Goal: Obtain resource: Download file/media

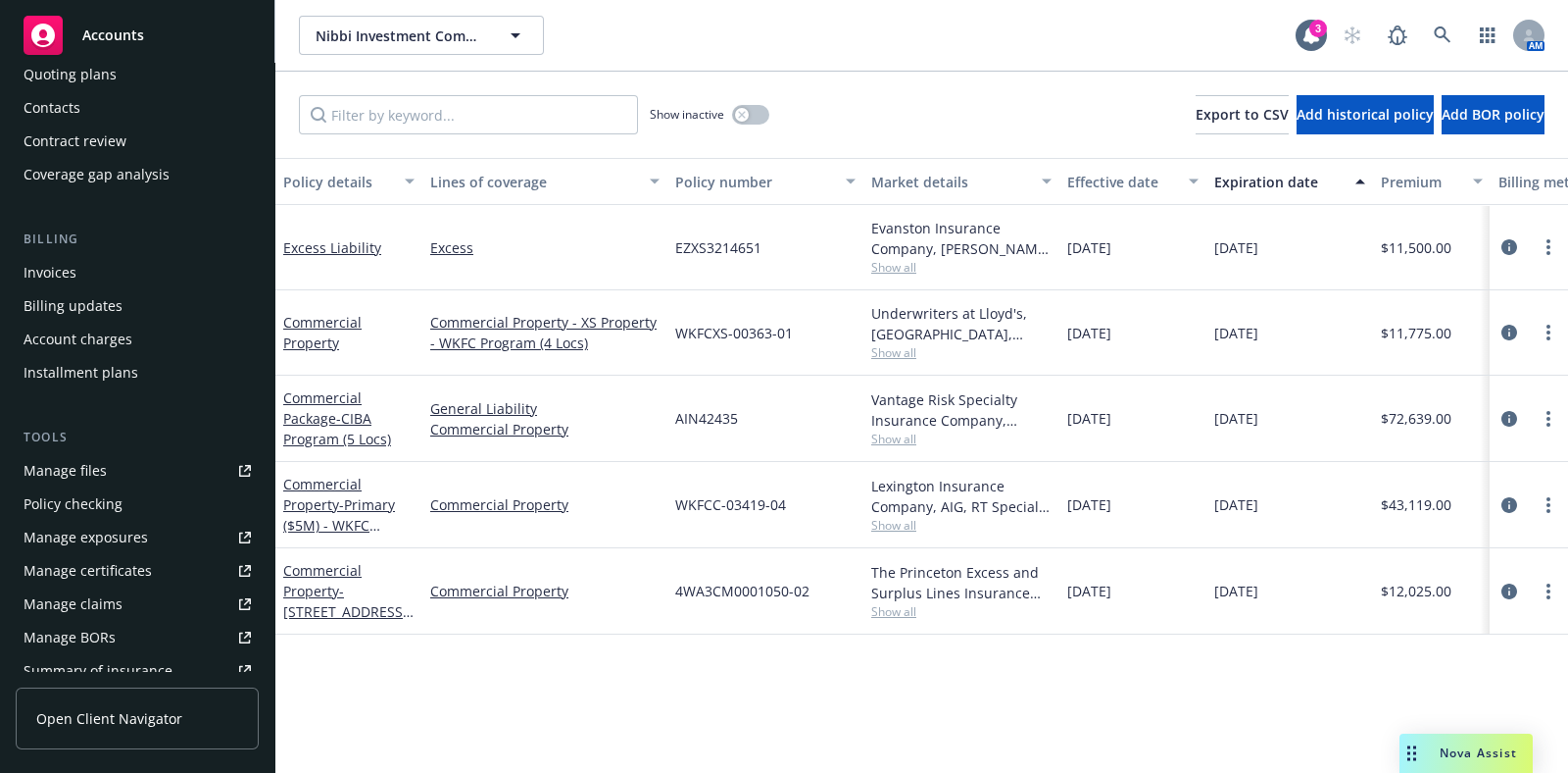
scroll to position [198, 0]
click at [104, 559] on div "Manage certificates" at bounding box center [87, 567] width 128 height 32
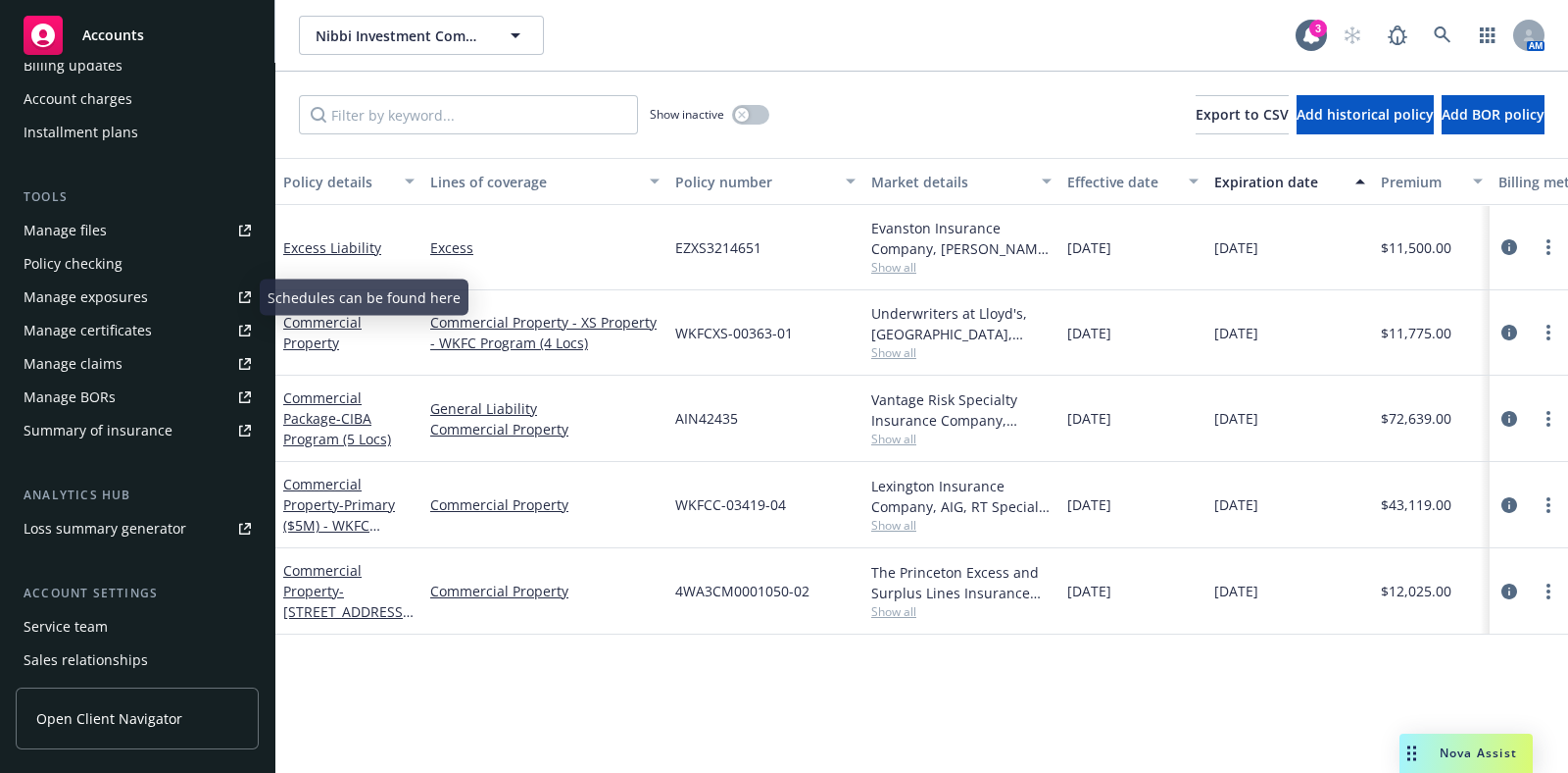
scroll to position [433, 0]
click at [108, 627] on div "Service team" at bounding box center [137, 629] width 227 height 32
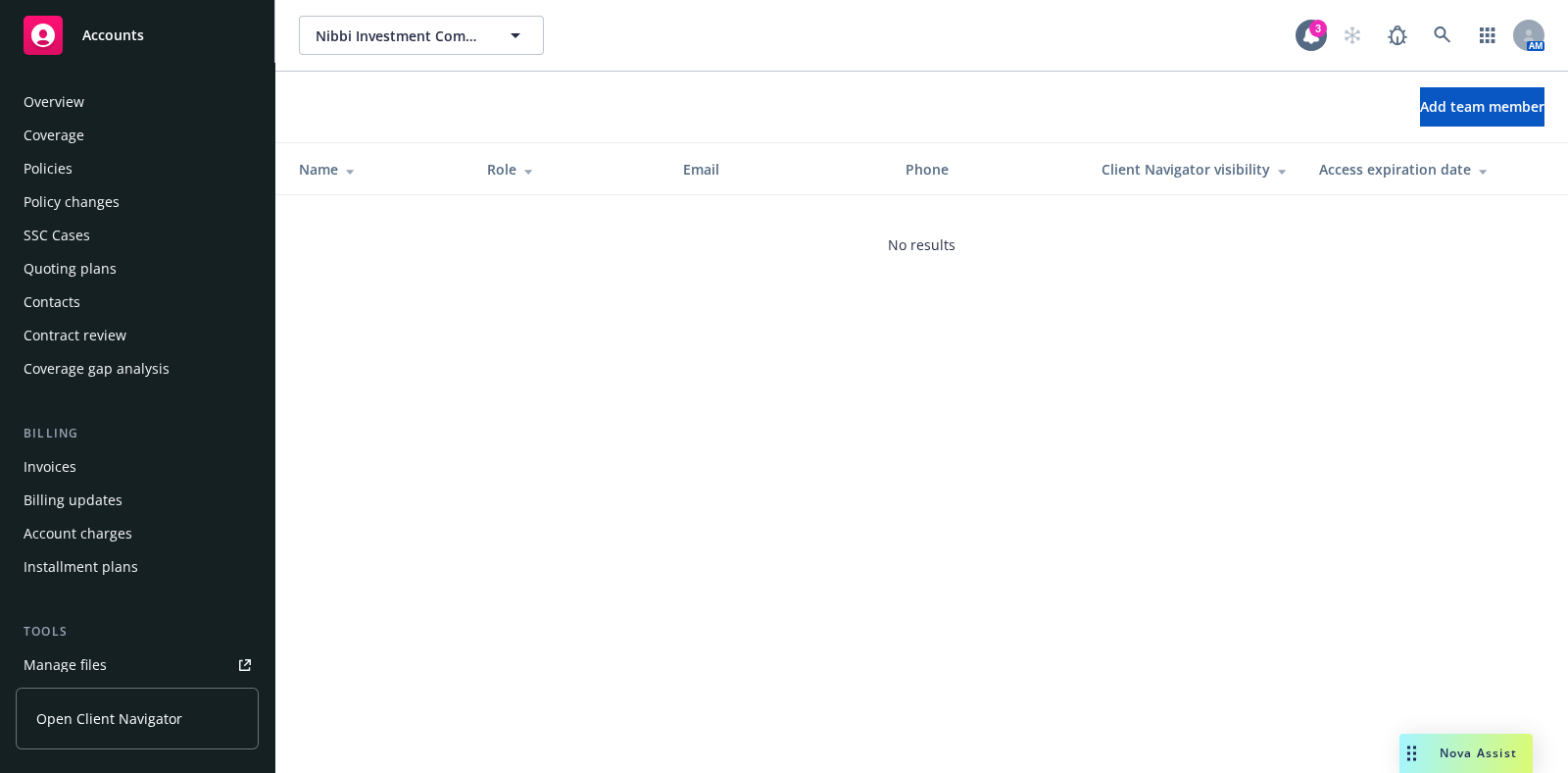
scroll to position [536, 0]
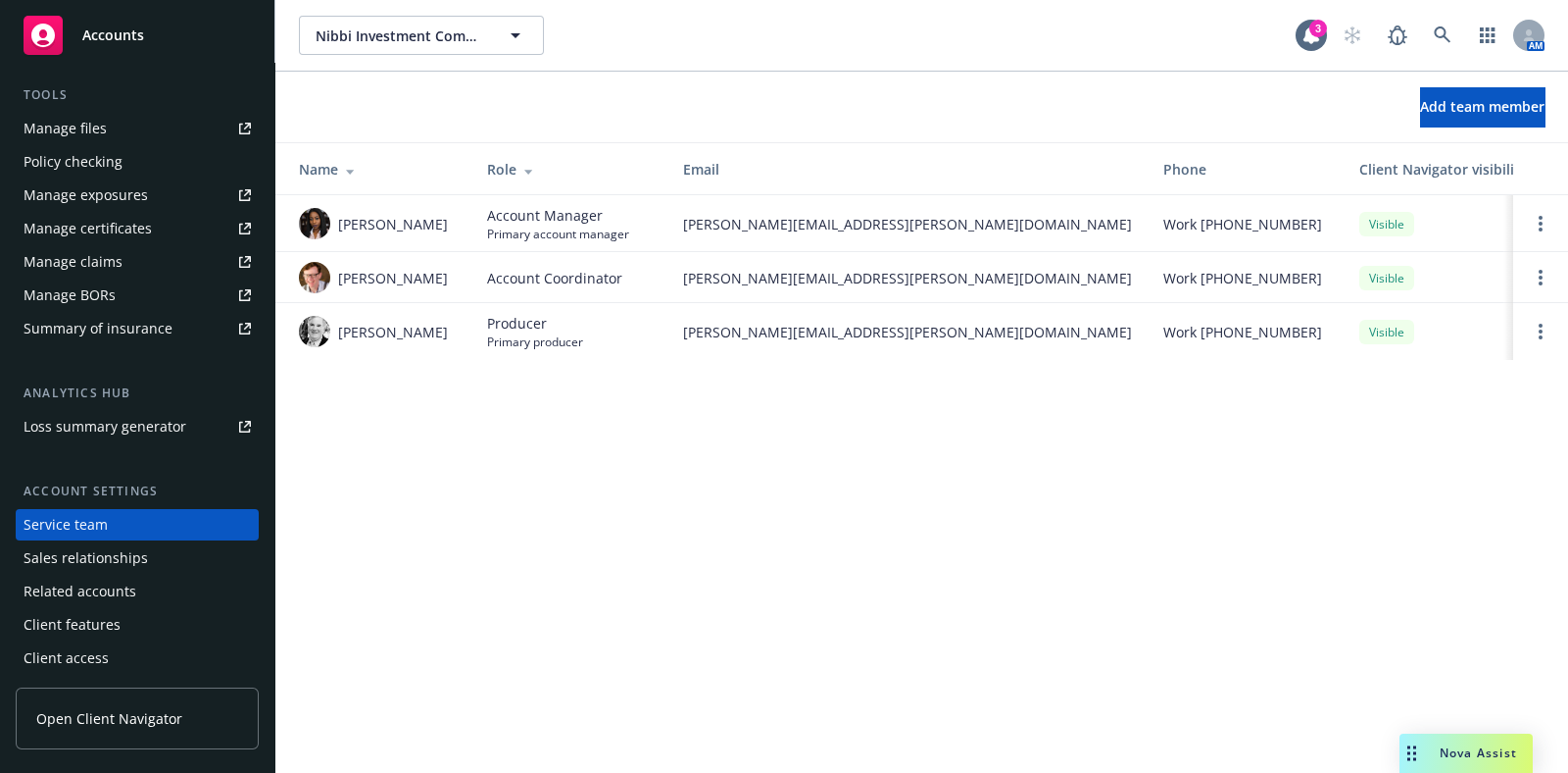
click at [113, 220] on div "Manage certificates" at bounding box center [87, 228] width 128 height 32
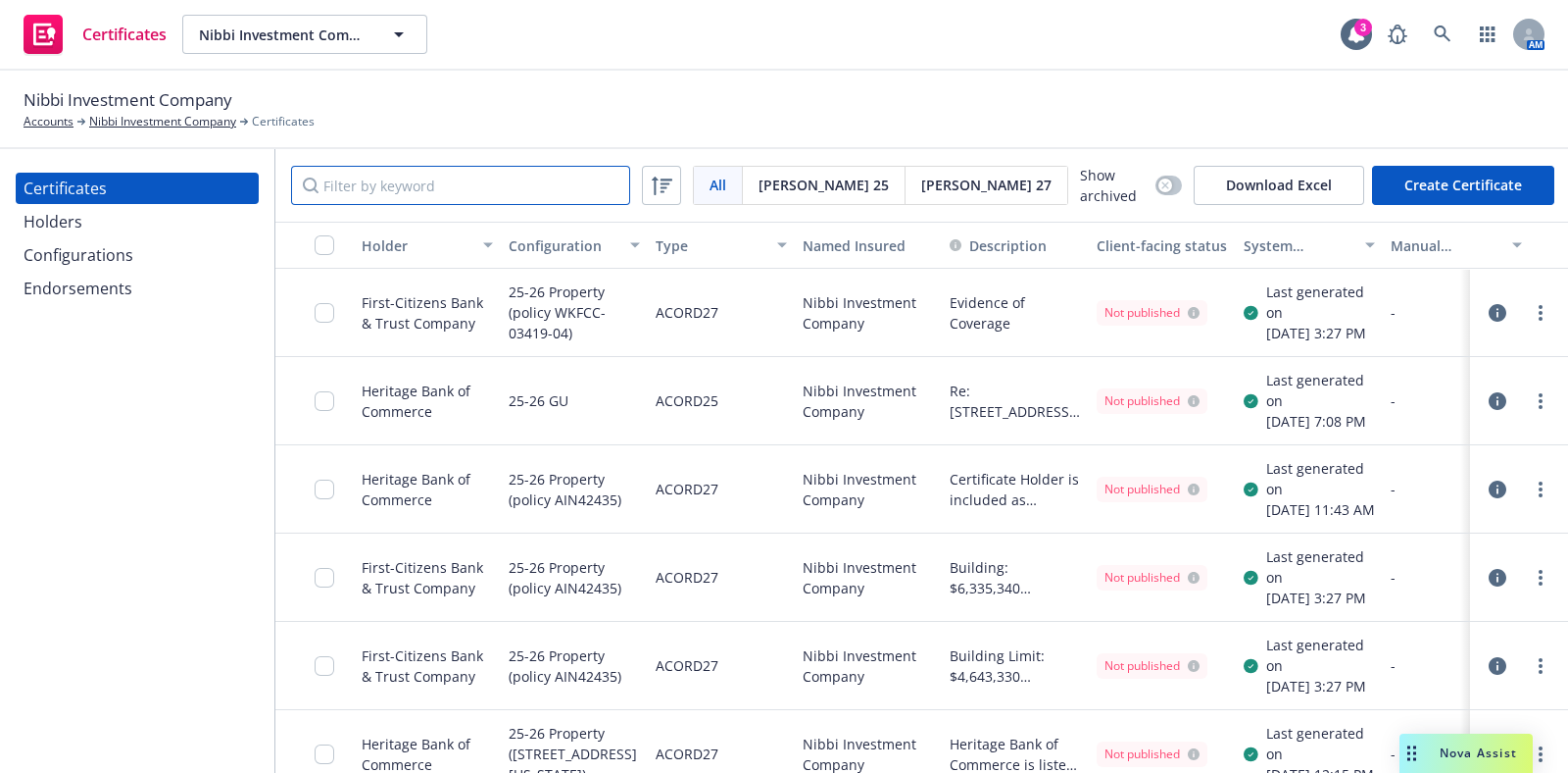
click at [462, 176] on input "Filter by keyword" at bounding box center [460, 186] width 339 height 40
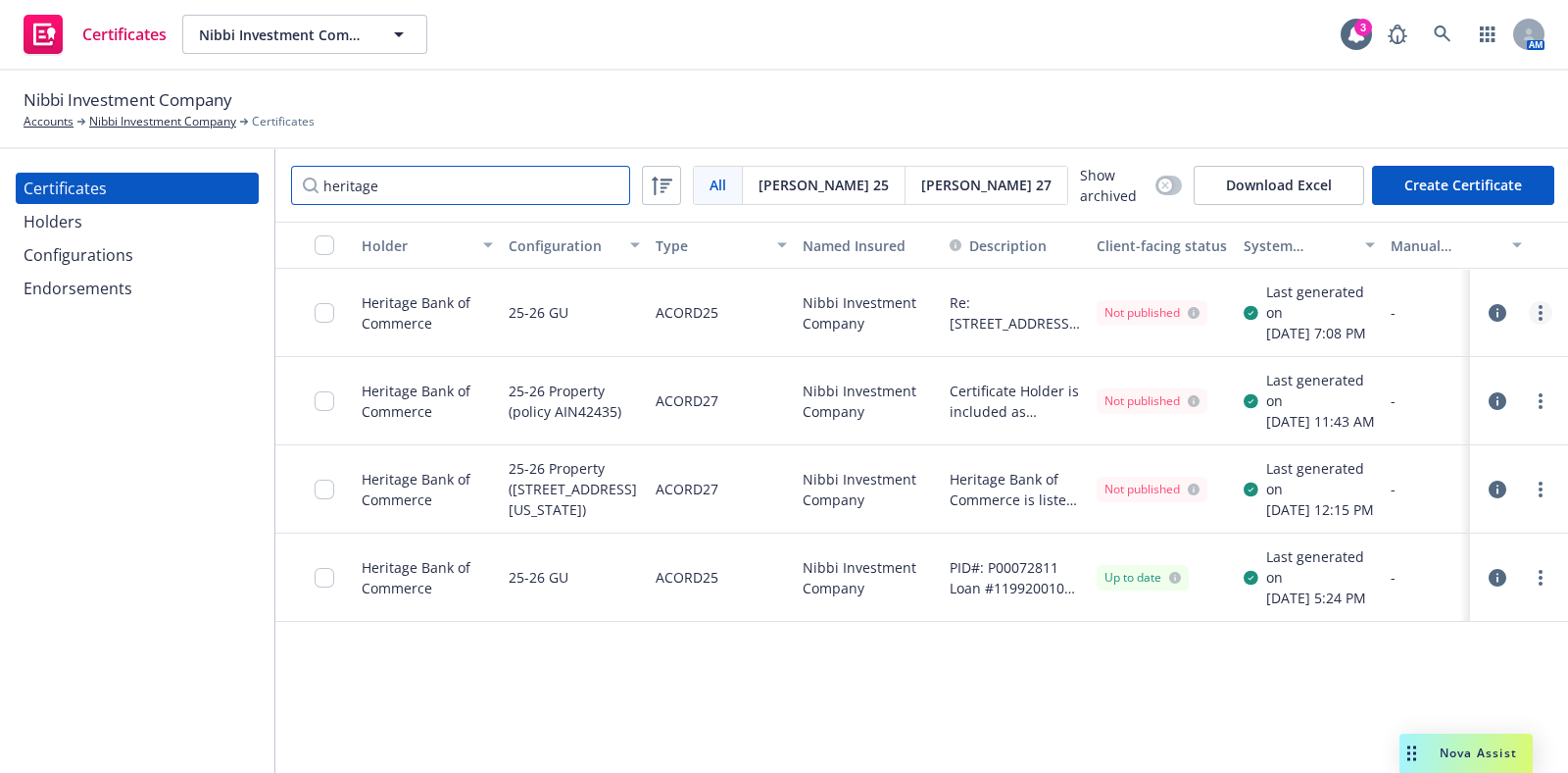
type input "heritage"
click at [1528, 318] on link "more" at bounding box center [1540, 313] width 24 height 24
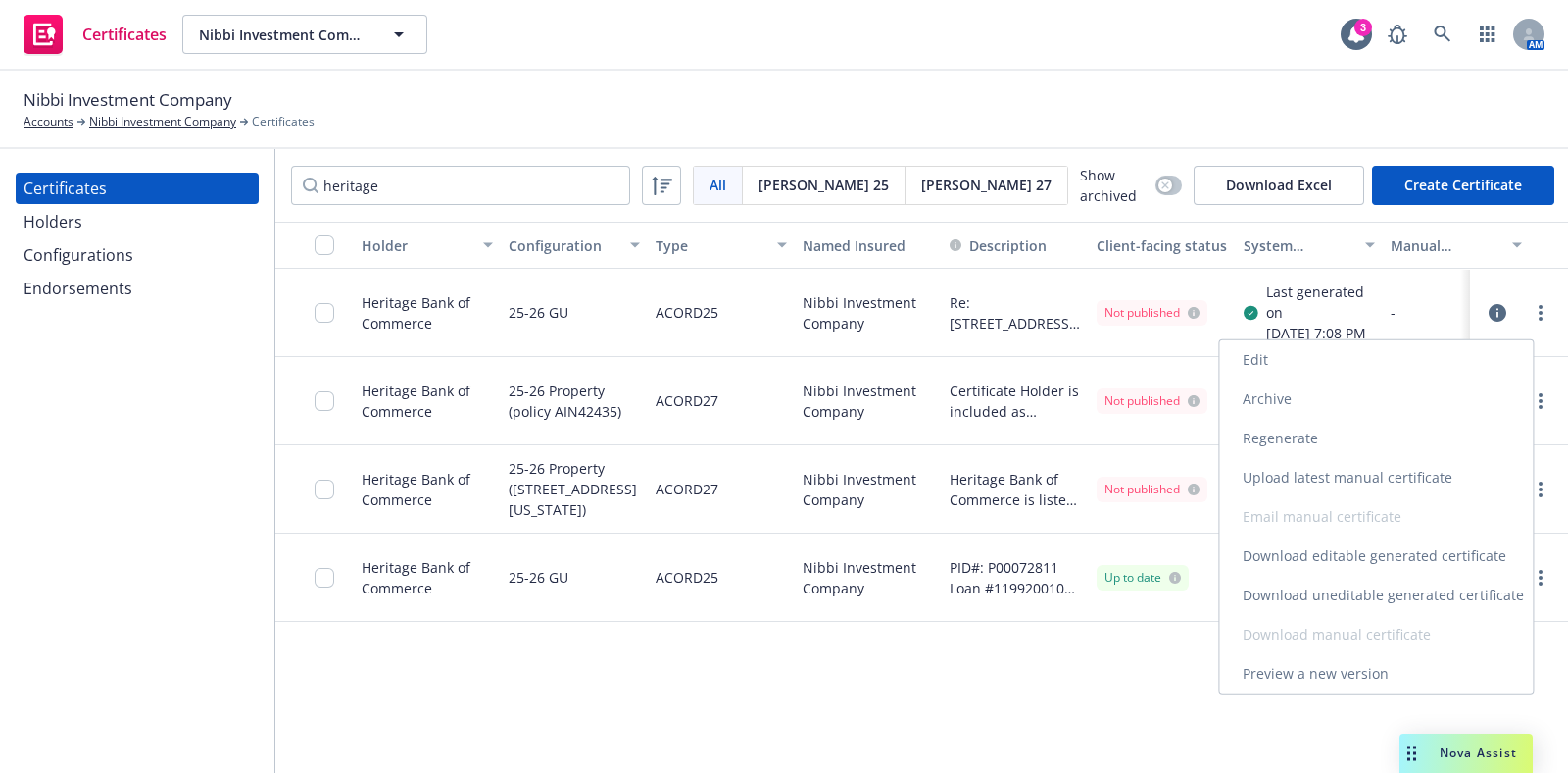
click at [1417, 588] on link "Download uneditable generated certificate" at bounding box center [1376, 595] width 313 height 40
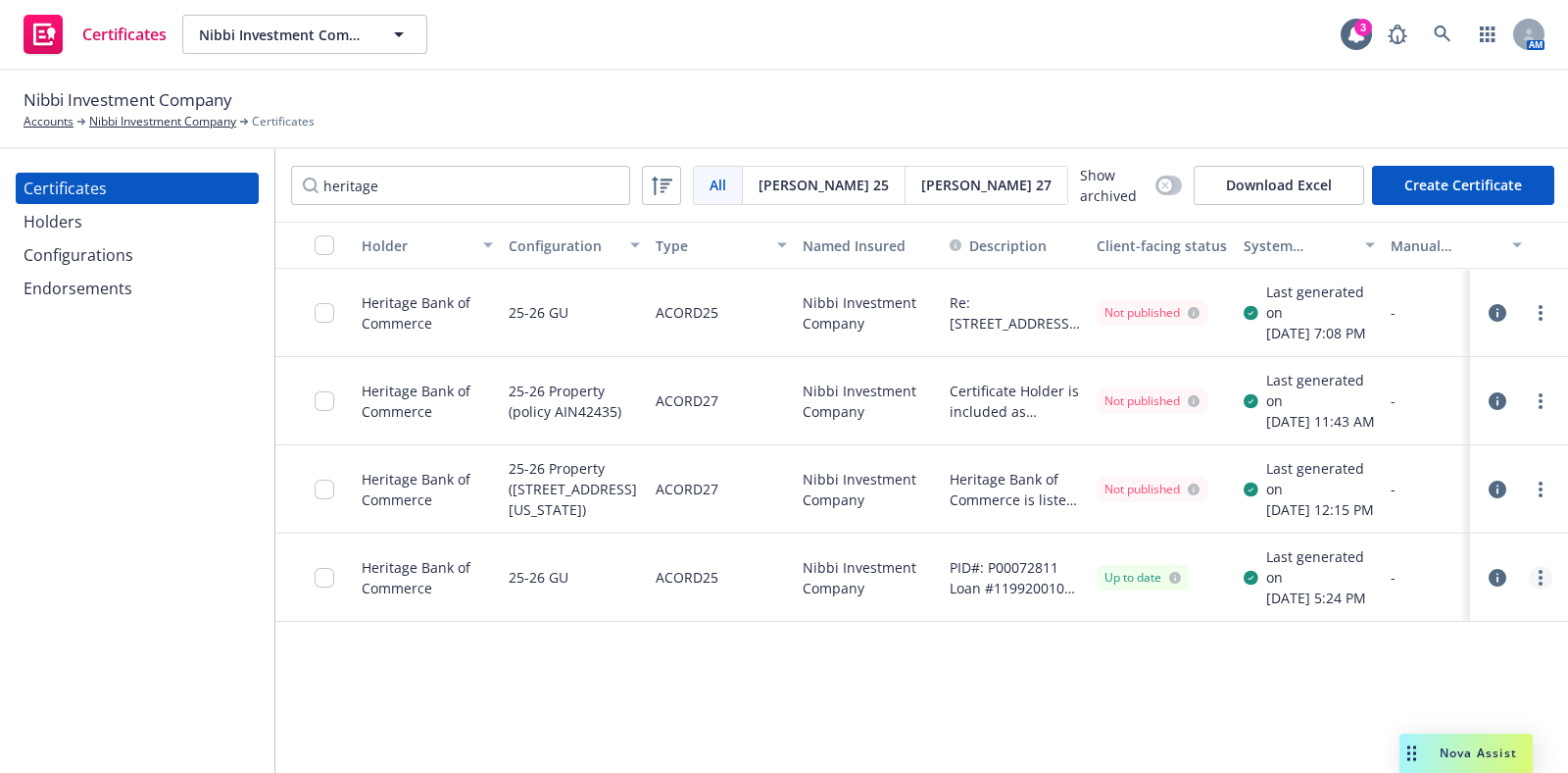
click at [1528, 589] on link "more" at bounding box center [1540, 578] width 24 height 24
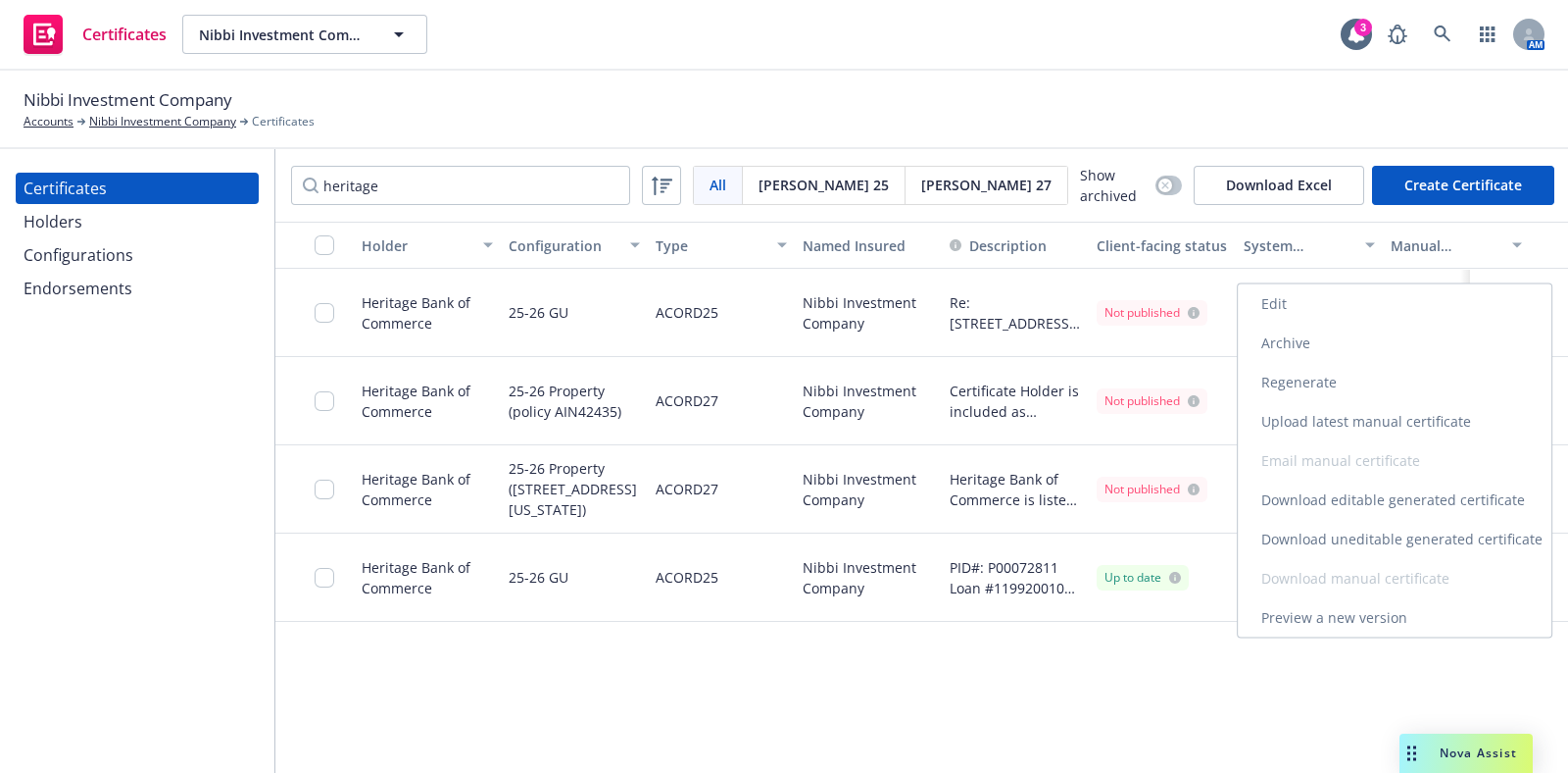
click at [1418, 544] on link "Download uneditable generated certificate" at bounding box center [1394, 540] width 313 height 40
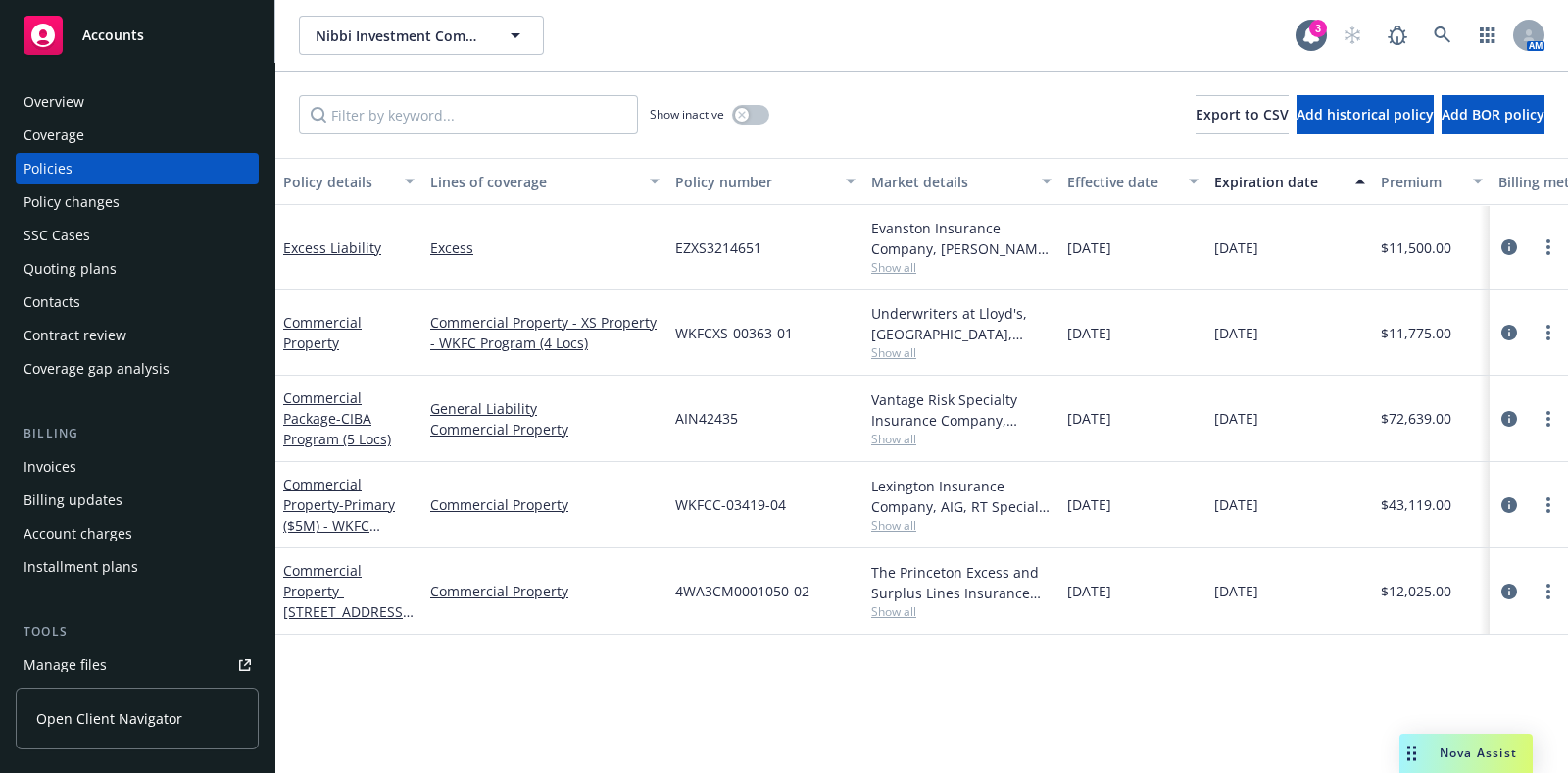
click at [154, 429] on div "Billing" at bounding box center [137, 434] width 243 height 20
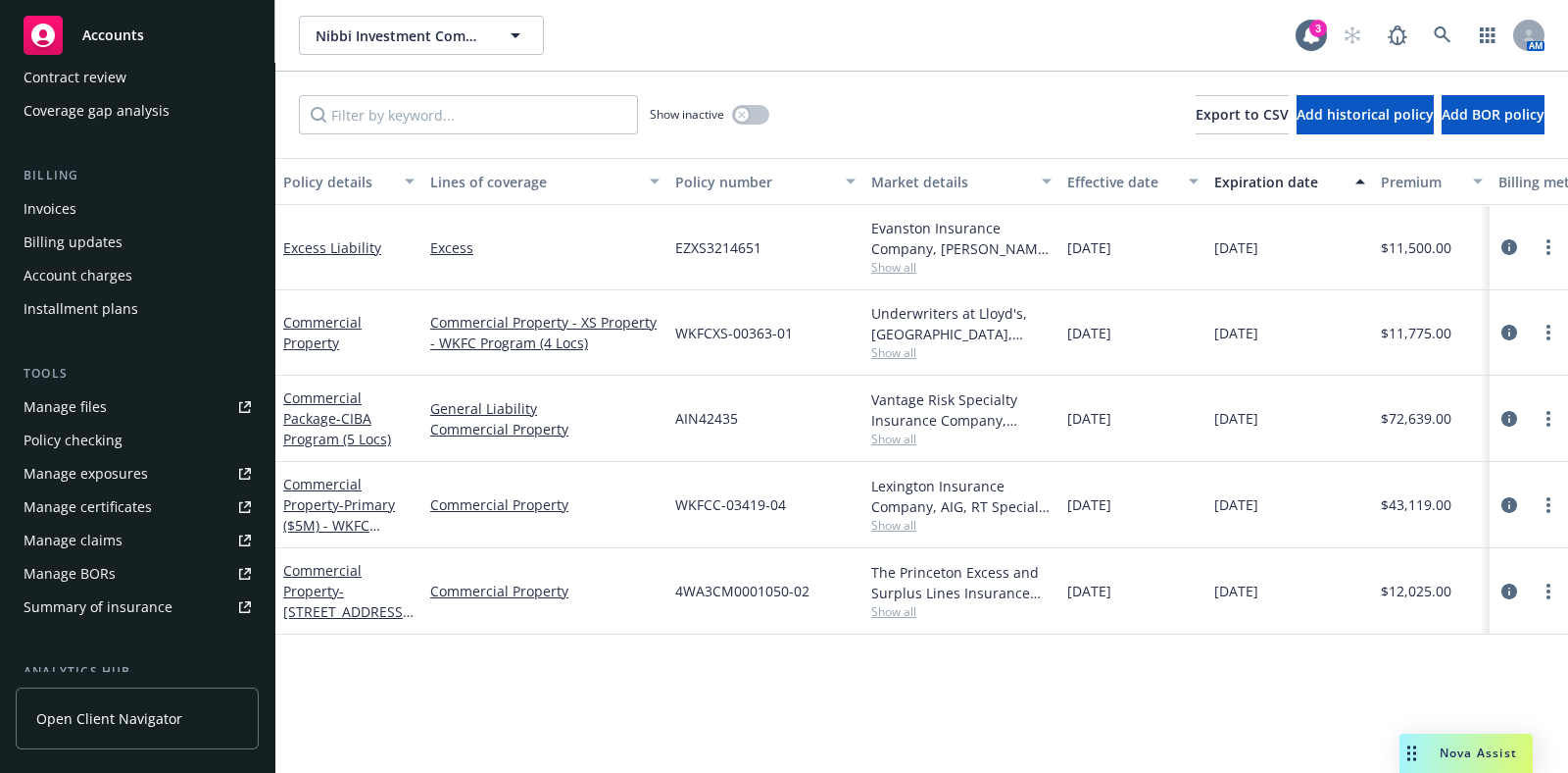
scroll to position [260, 0]
click at [126, 511] on div "Manage certificates" at bounding box center [87, 505] width 128 height 32
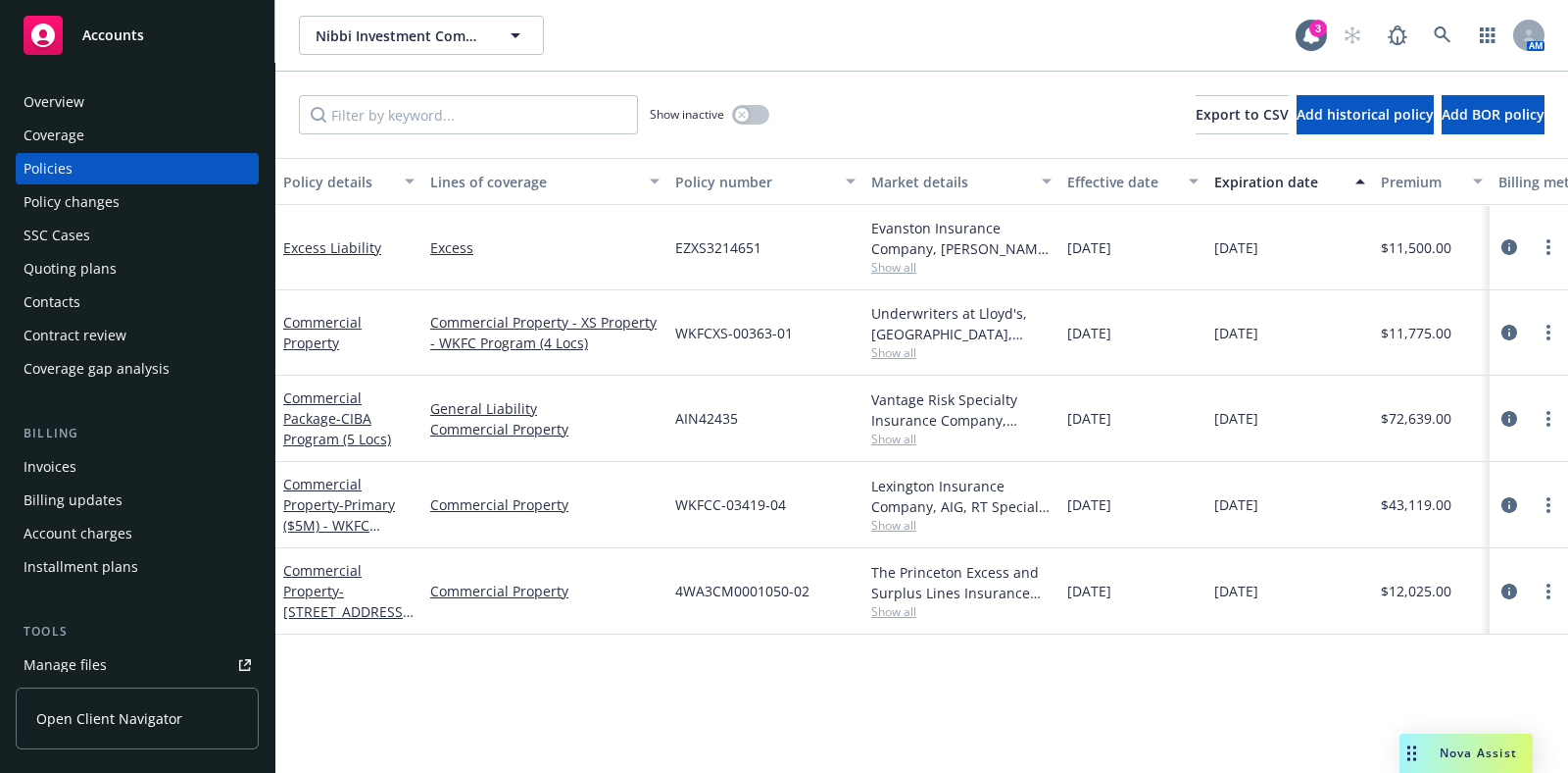
click at [110, 137] on div "Coverage" at bounding box center [137, 136] width 227 height 32
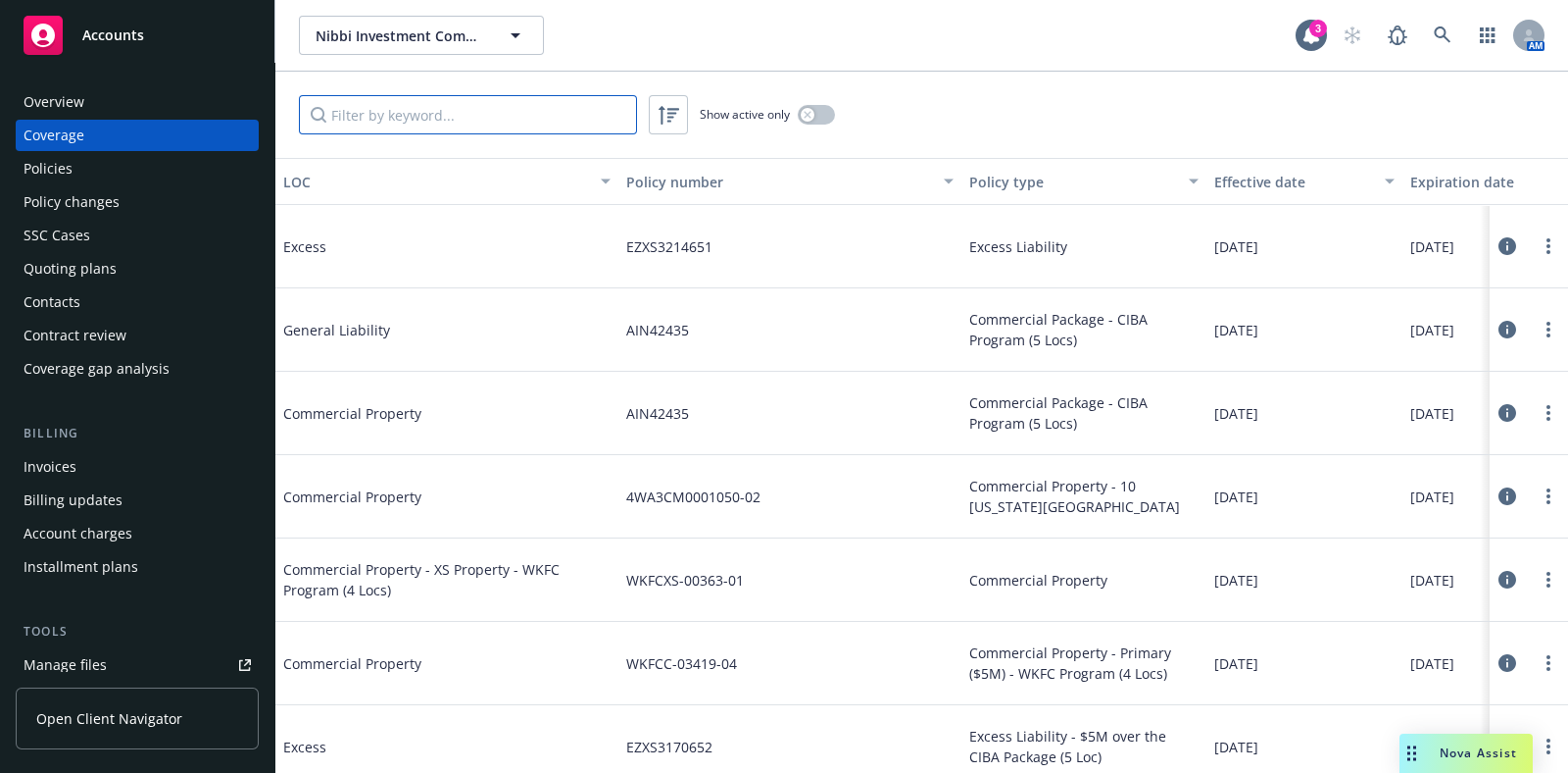
click at [459, 112] on input "Filter by keyword..." at bounding box center [467, 115] width 338 height 40
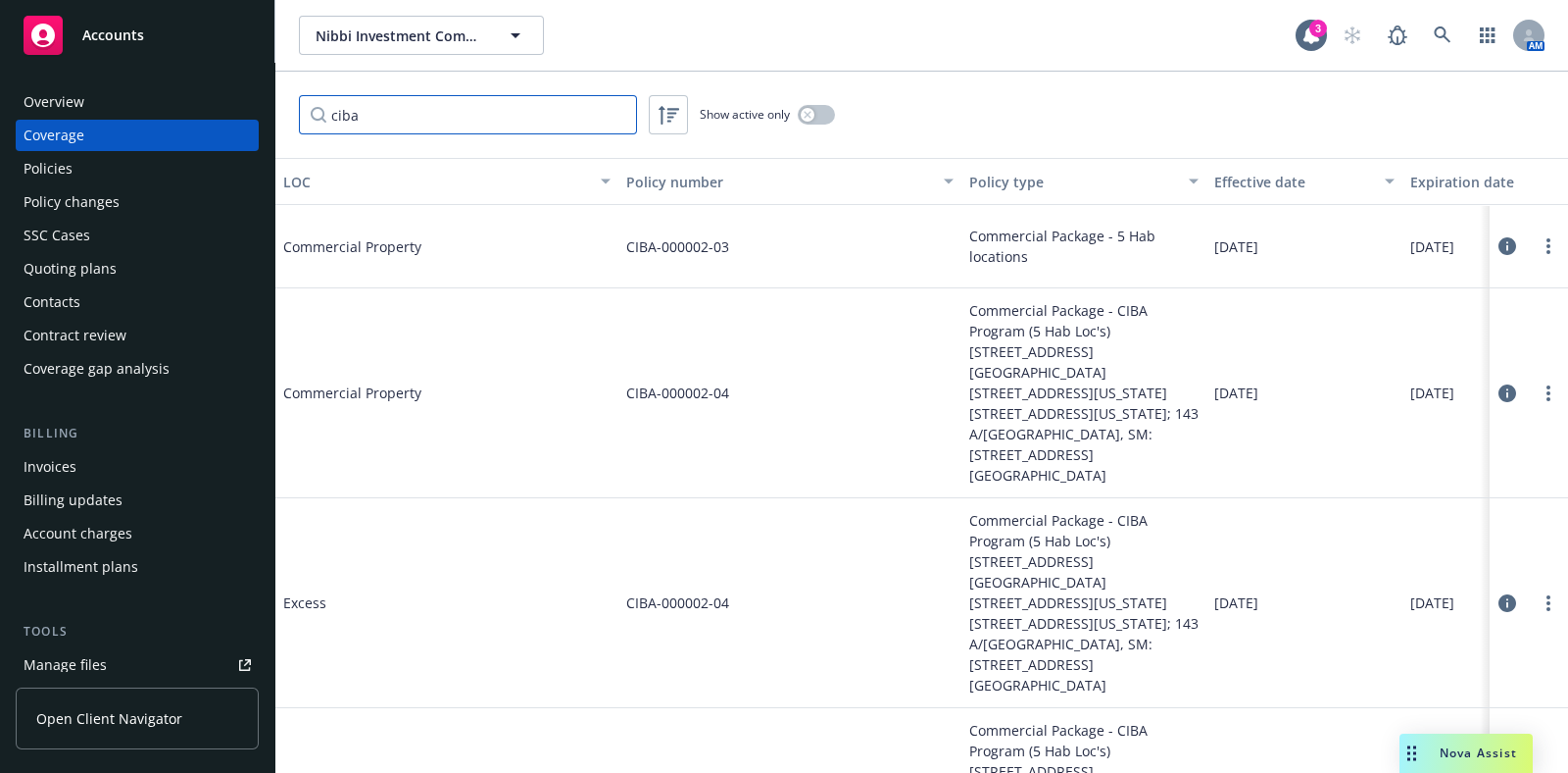
type input "ciba"
click at [1083, 180] on div "Policy type" at bounding box center [1072, 182] width 207 height 21
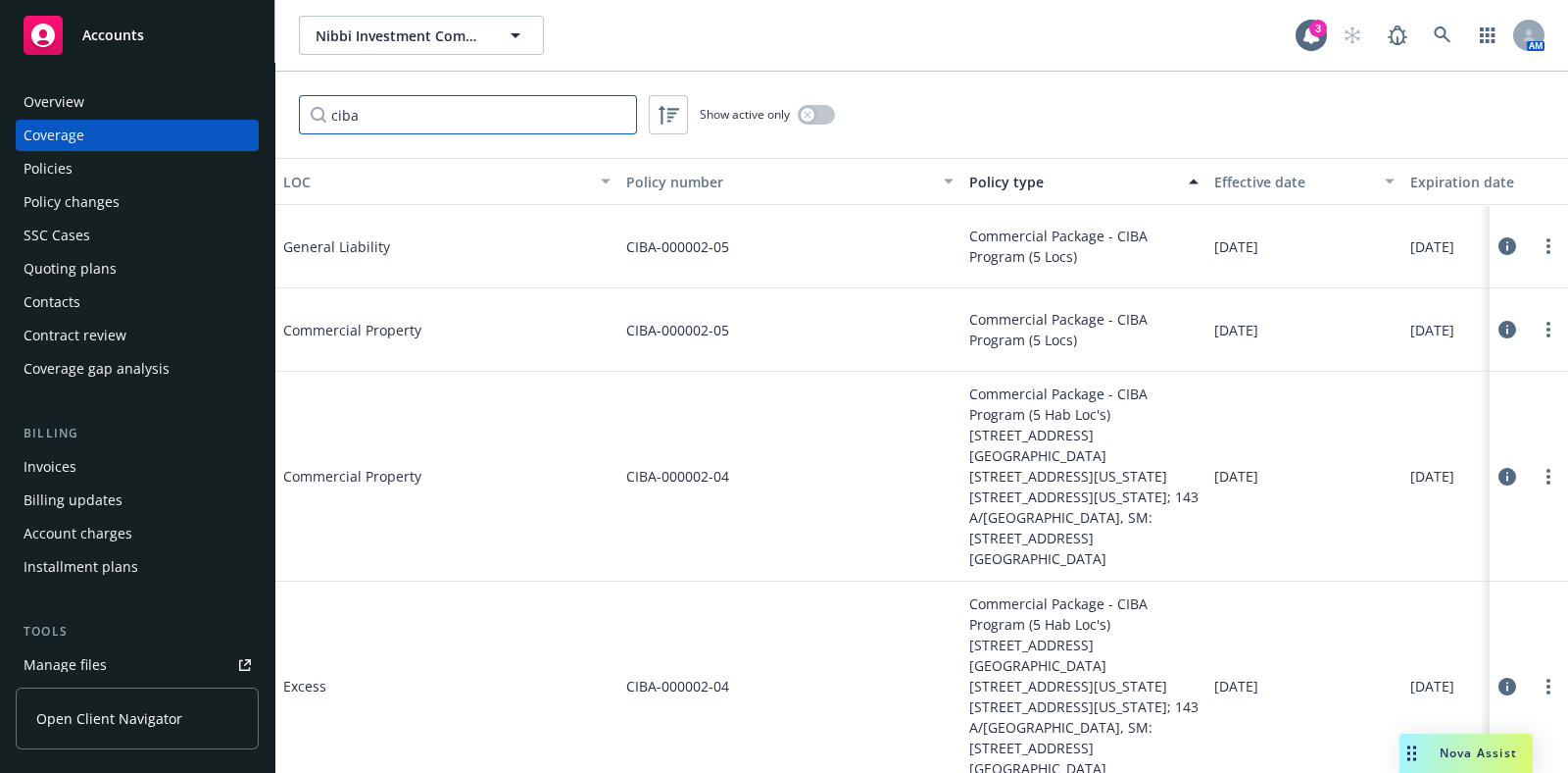
click at [614, 118] on input "ciba" at bounding box center [467, 115] width 338 height 40
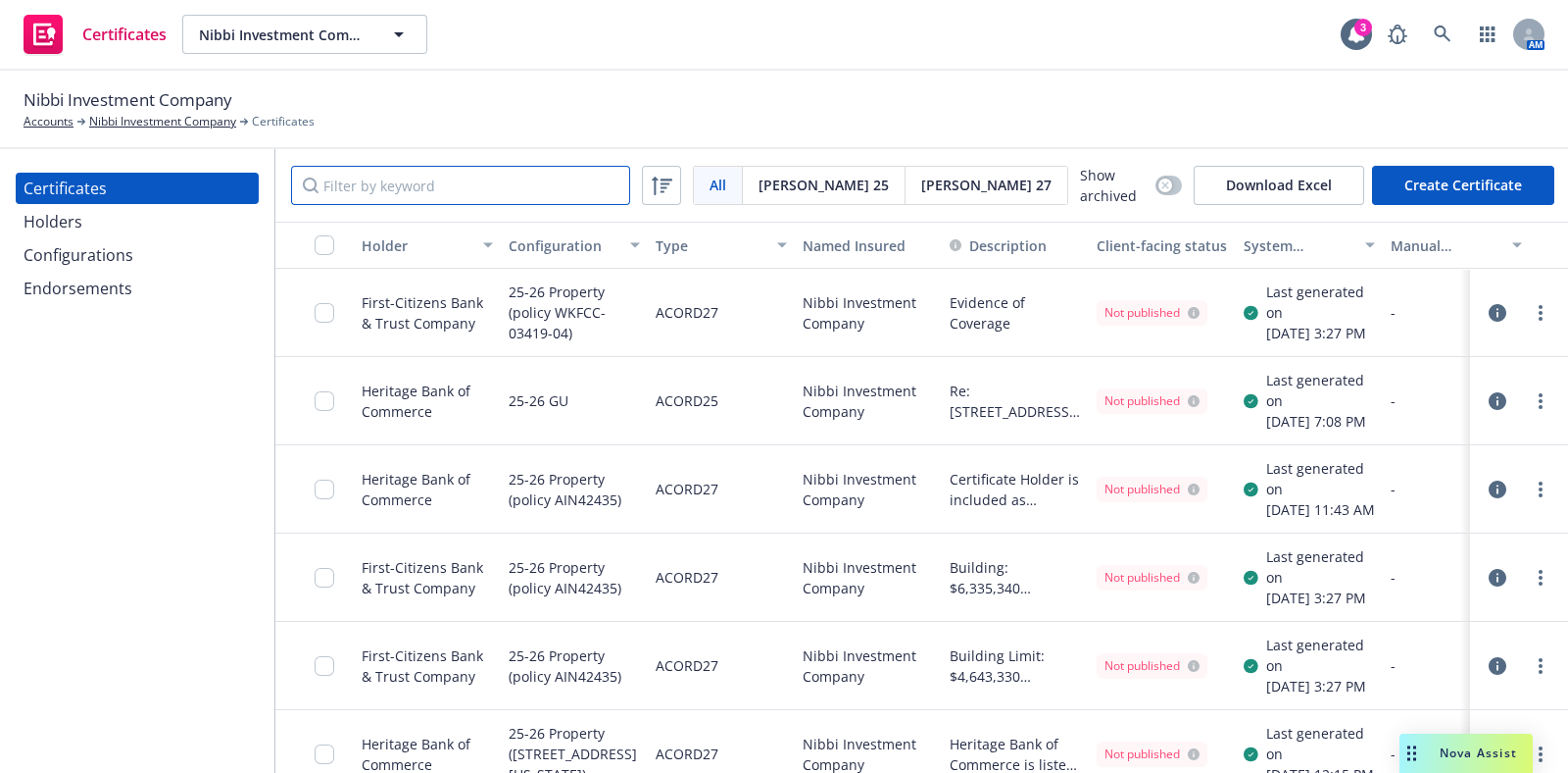
click at [481, 179] on input "Filter by keyword" at bounding box center [460, 186] width 339 height 40
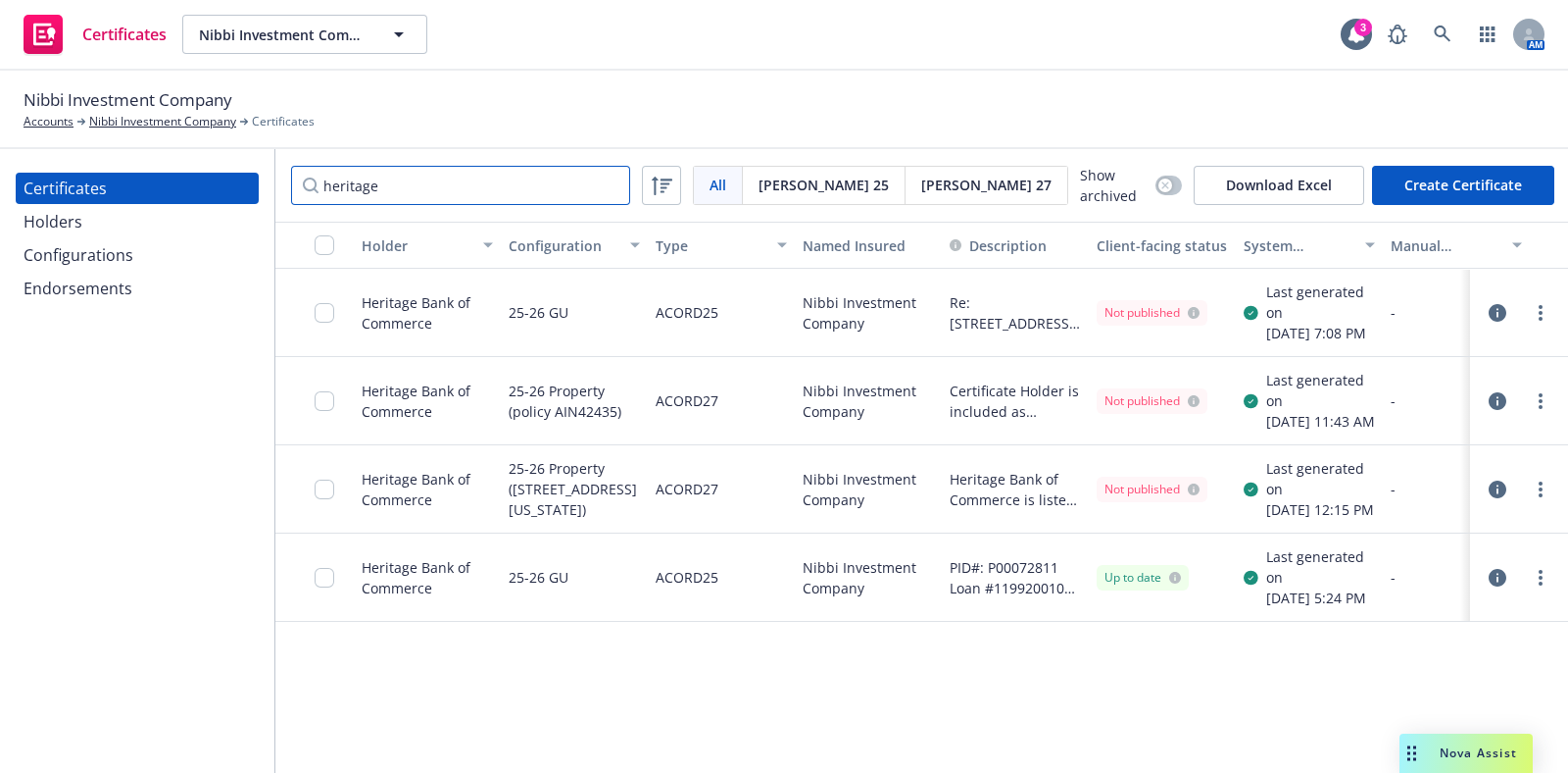
type input "heritage"
